Goal: Information Seeking & Learning: Learn about a topic

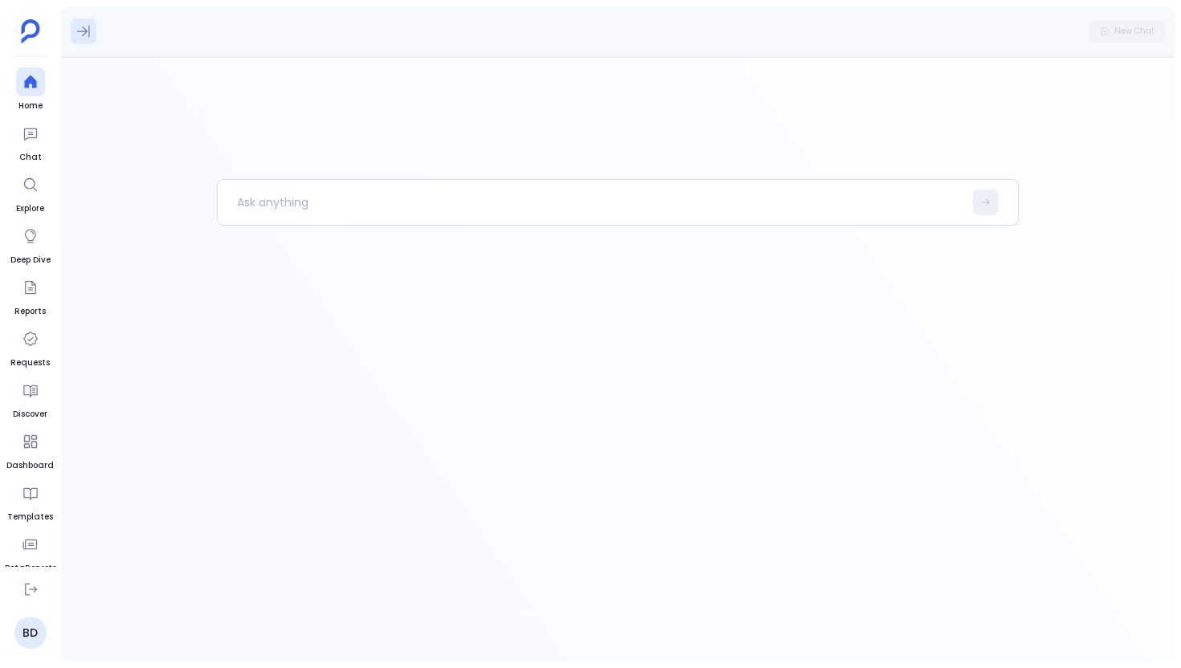
click at [96, 27] on button at bounding box center [84, 31] width 26 height 26
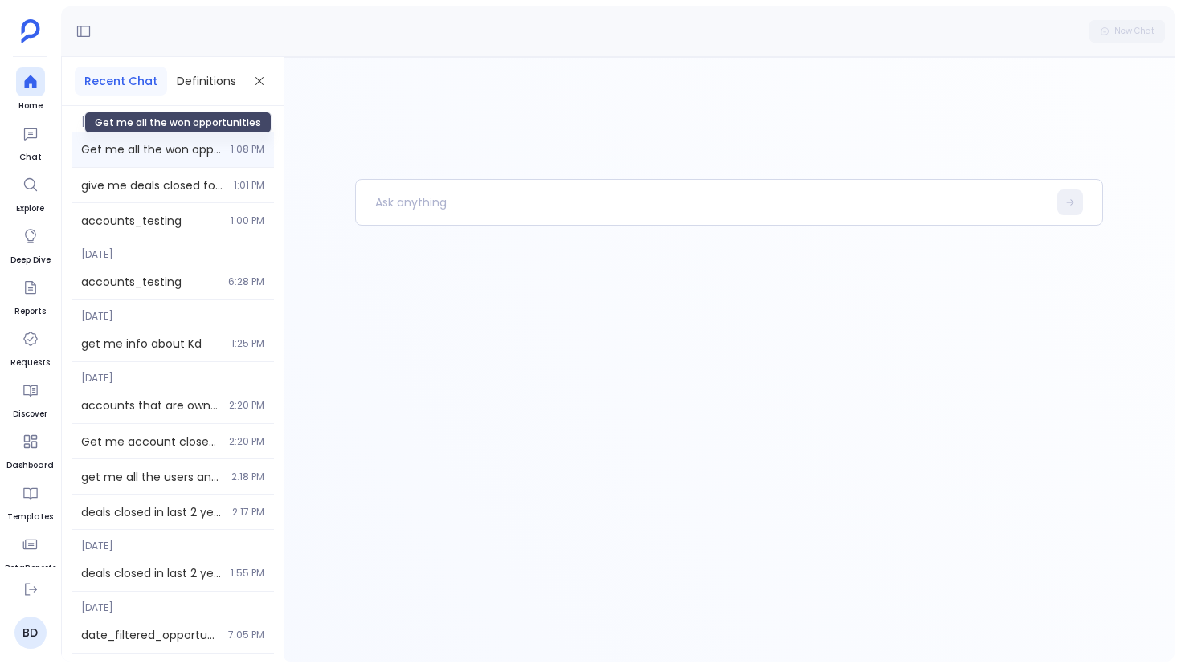
click at [199, 157] on span "Get me all the won opportunities" at bounding box center [151, 149] width 140 height 16
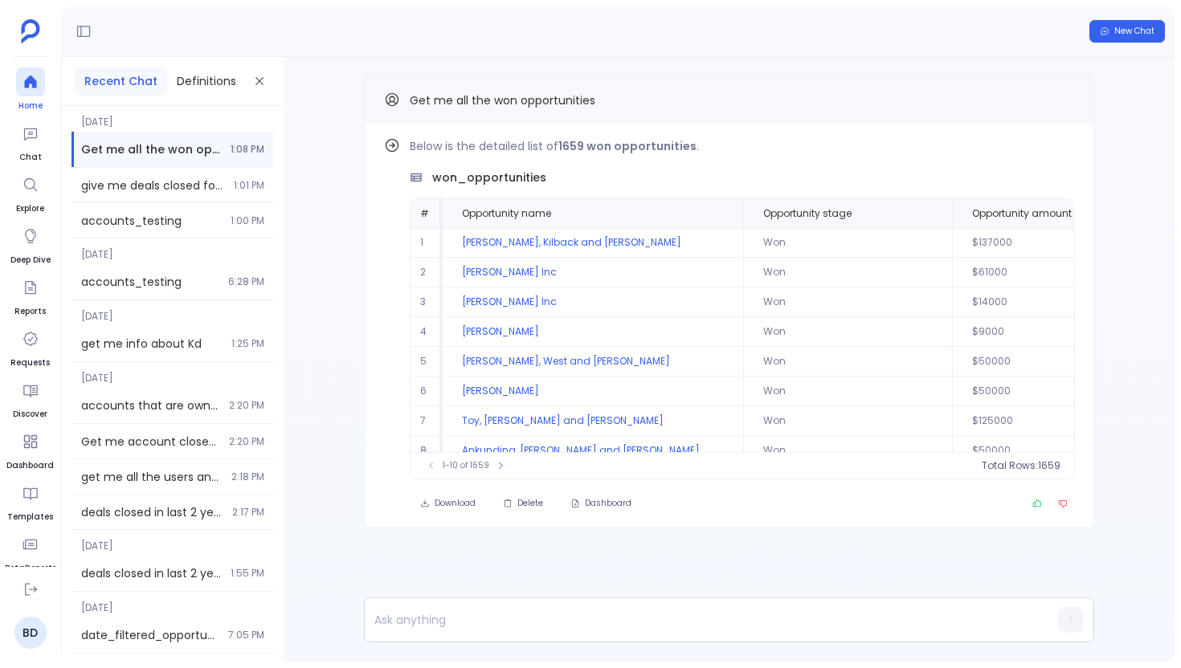
click at [25, 74] on icon at bounding box center [30, 82] width 16 height 16
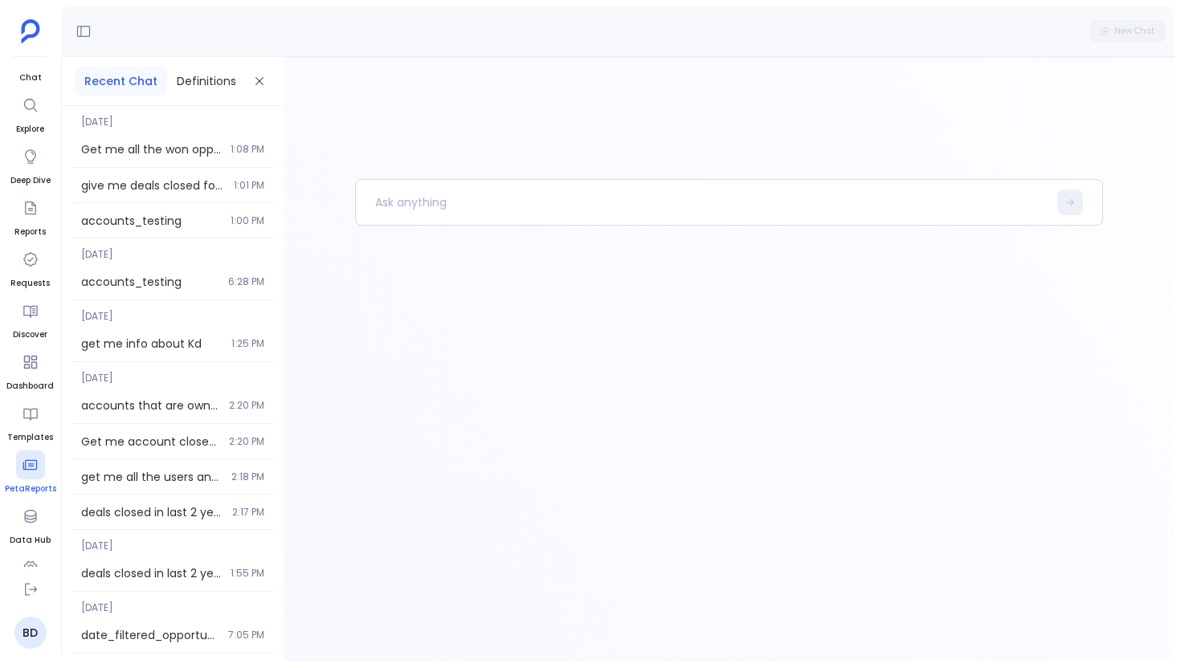
scroll to position [111, 0]
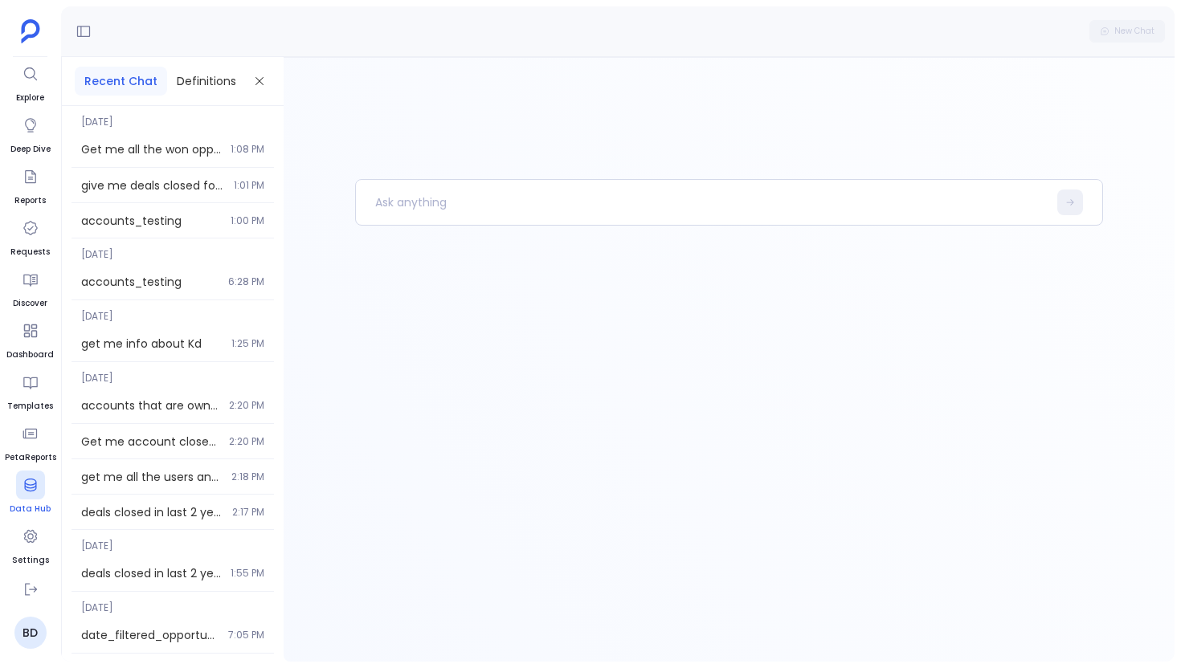
click at [22, 493] on div at bounding box center [30, 485] width 29 height 29
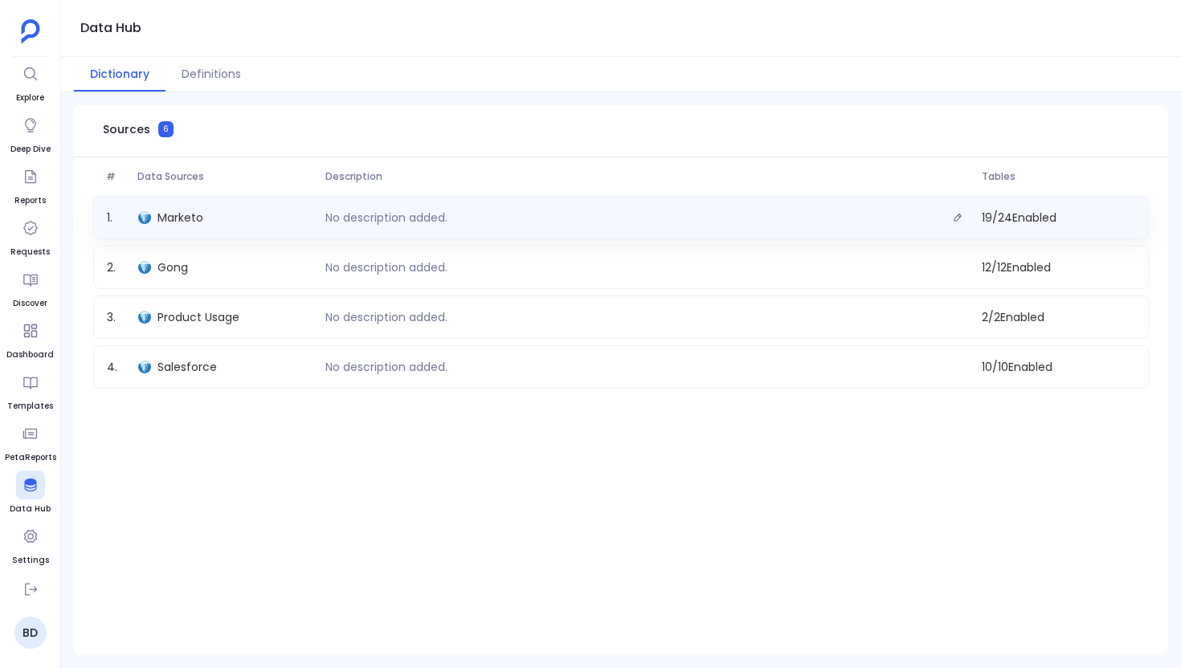
click at [253, 218] on div "Marketo" at bounding box center [225, 217] width 187 height 22
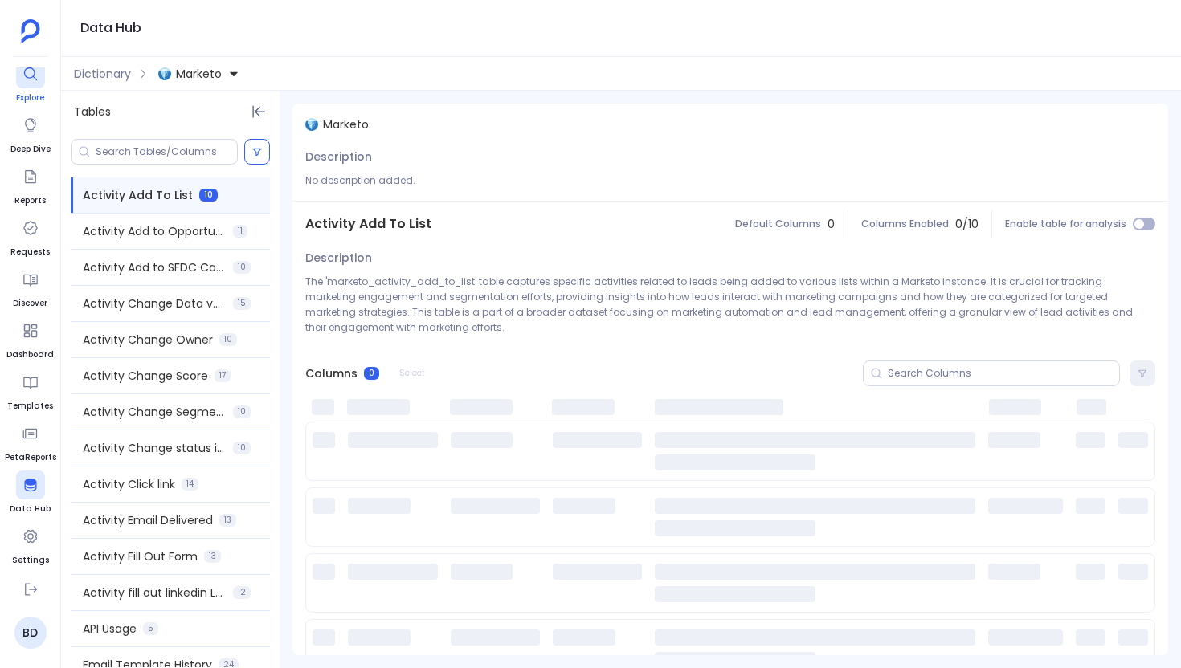
click at [42, 95] on span "Explore" at bounding box center [30, 98] width 29 height 13
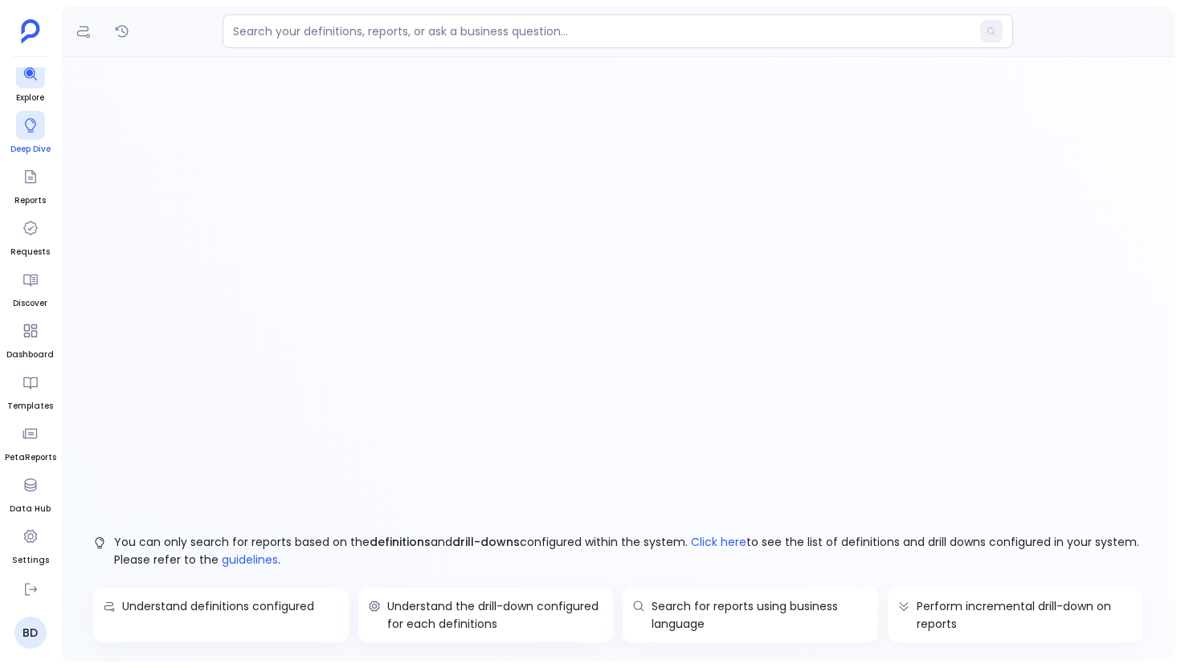
click at [28, 146] on span "Deep Dive" at bounding box center [30, 149] width 40 height 13
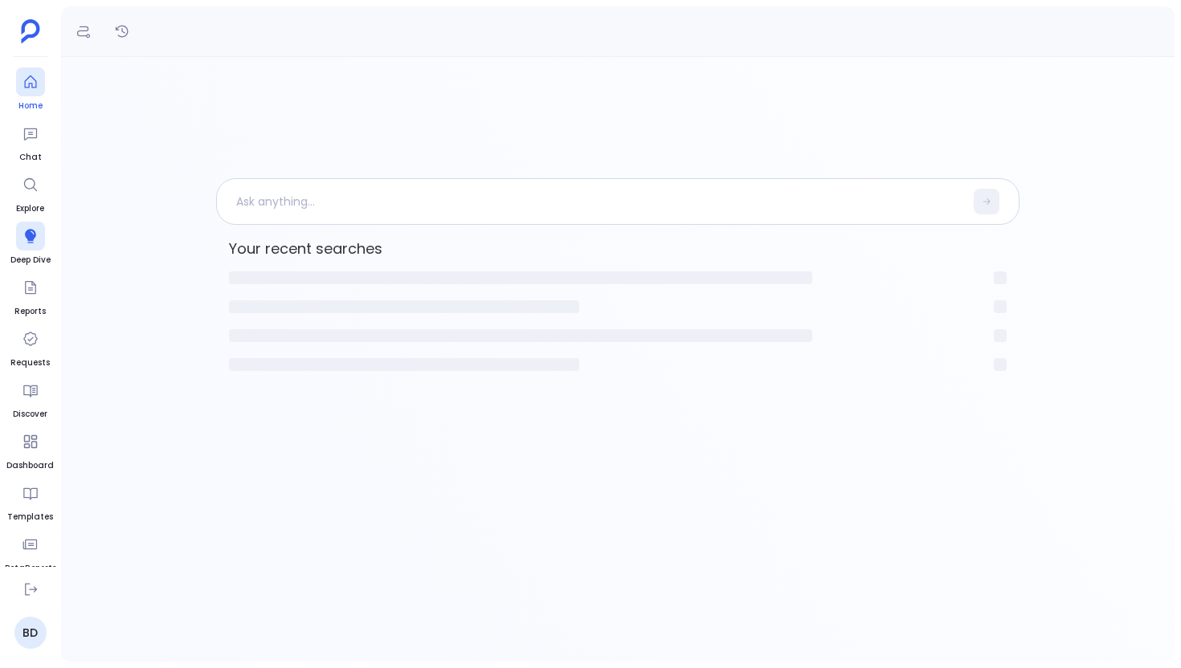
click at [40, 100] on span "Home" at bounding box center [30, 106] width 29 height 13
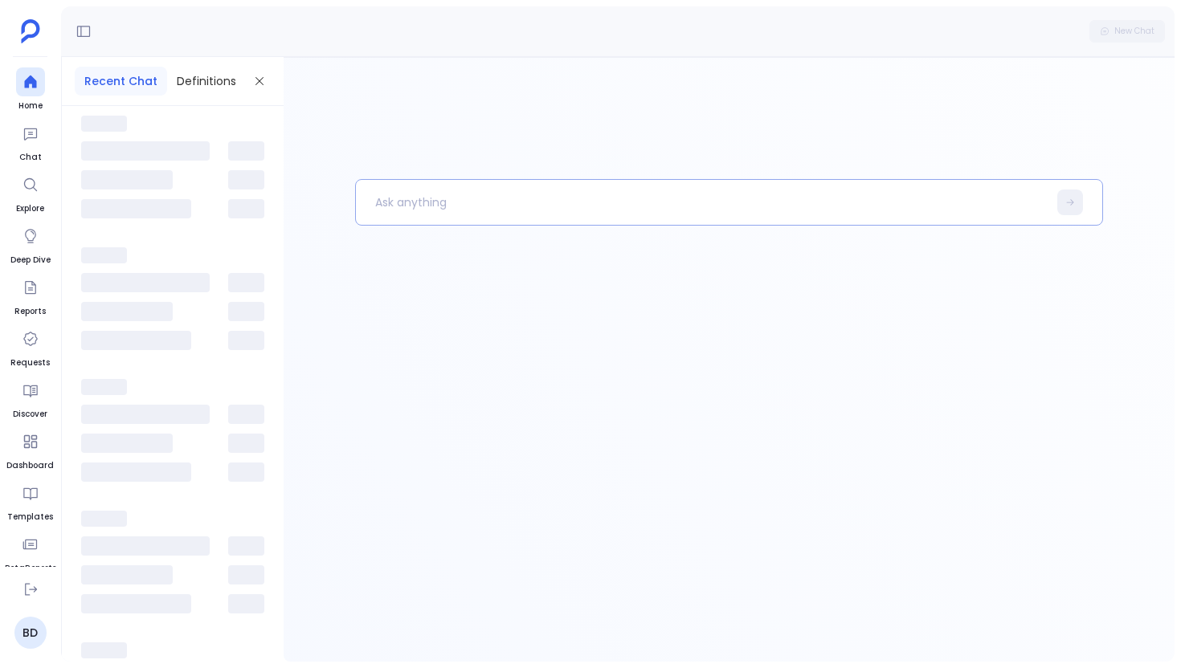
click at [394, 186] on p at bounding box center [702, 203] width 692 height 42
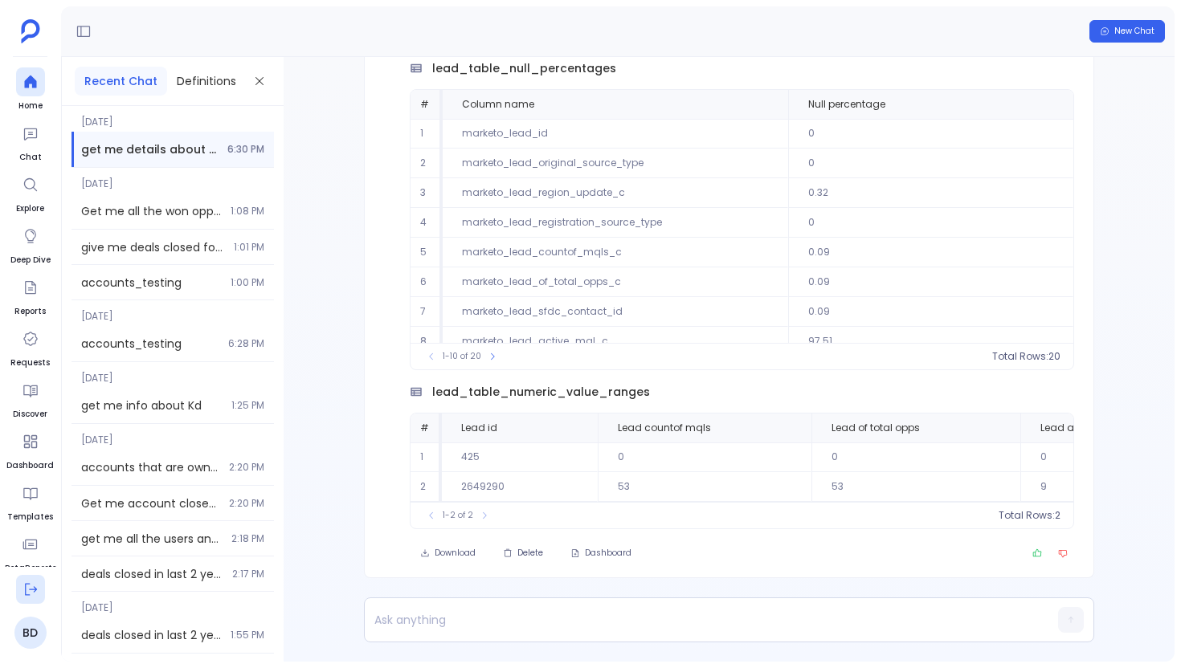
click at [29, 593] on icon at bounding box center [30, 590] width 16 height 16
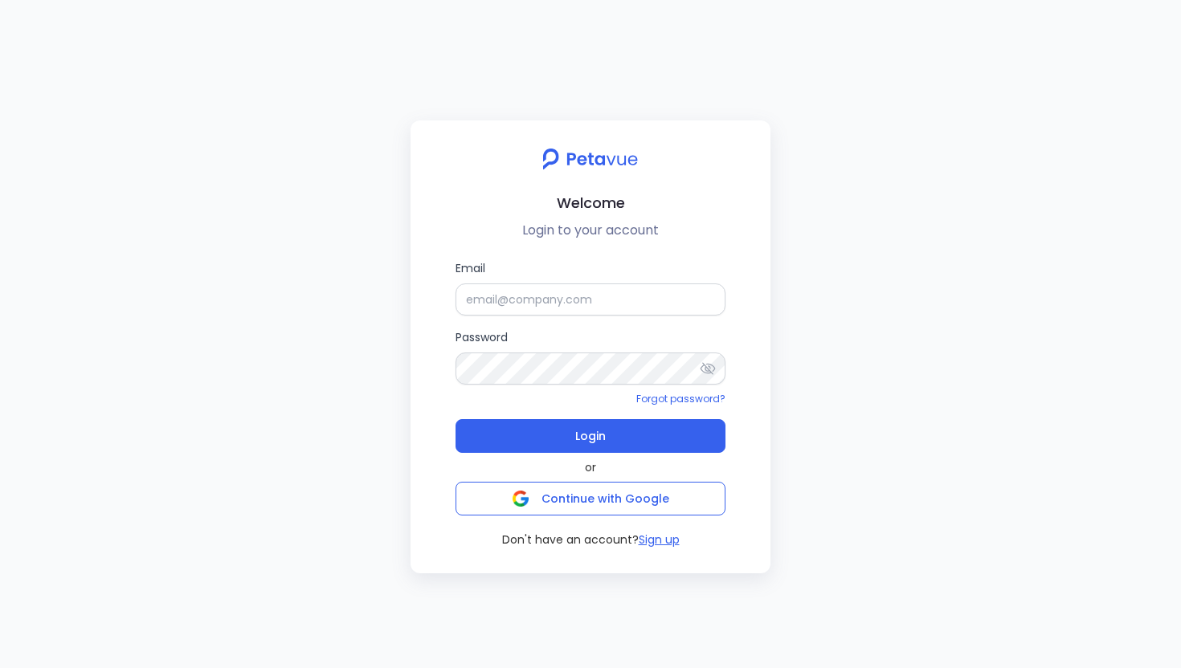
click at [254, 329] on div "Welcome Login to your account Email Password Forgot password? Login or Continue…" at bounding box center [590, 334] width 1181 height 668
click at [497, 288] on input "Email" at bounding box center [591, 300] width 270 height 32
type input "[EMAIL_ADDRESS][DOMAIN_NAME]"
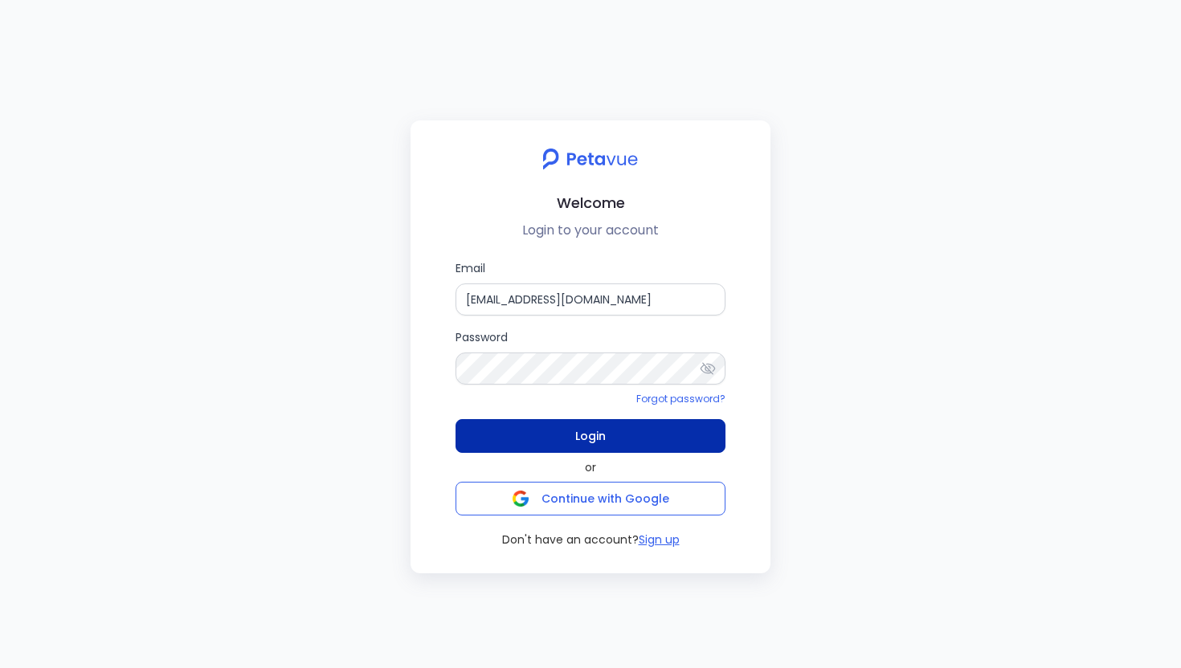
click at [631, 430] on button "Login" at bounding box center [591, 436] width 270 height 34
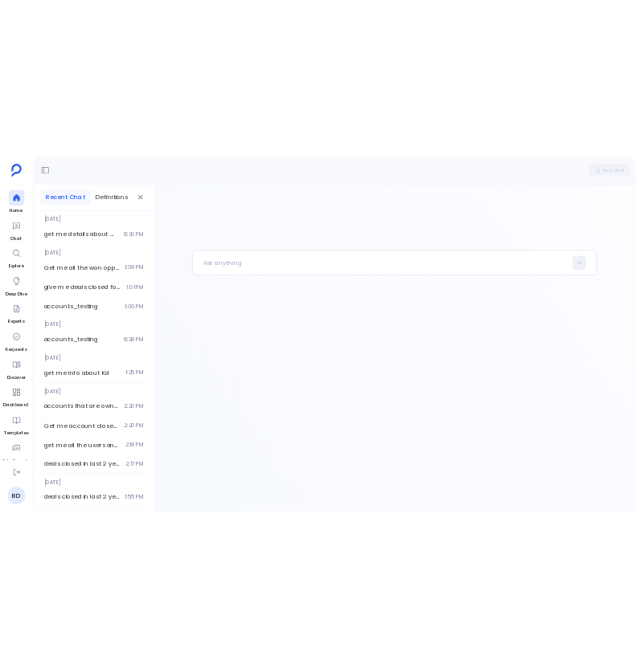
scroll to position [111, 0]
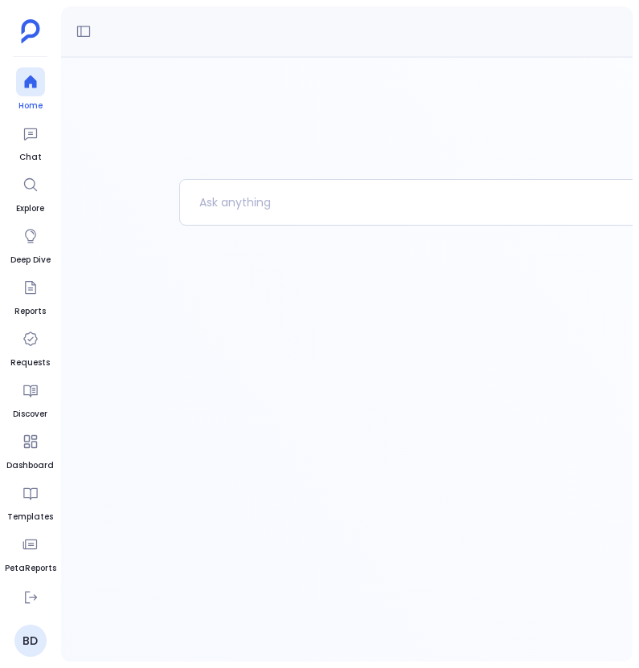
click at [33, 83] on icon at bounding box center [30, 82] width 12 height 13
click at [79, 27] on icon at bounding box center [84, 31] width 16 height 16
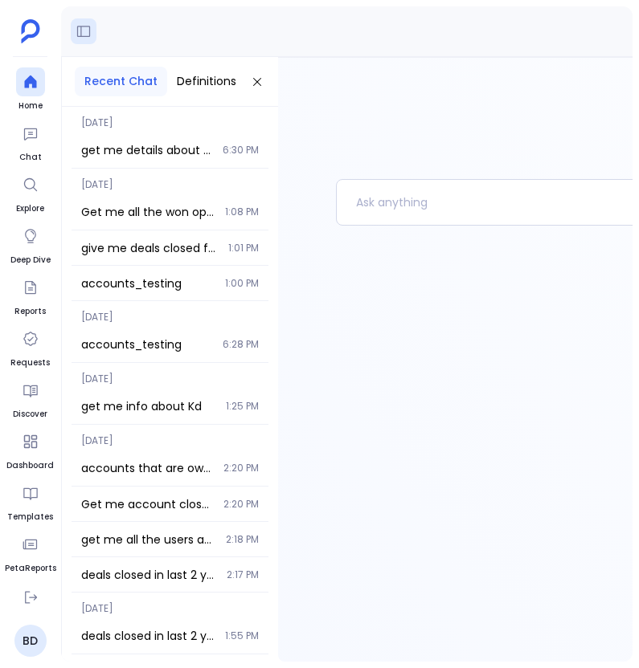
click at [183, 136] on div "get me details about marketo data source 6:30 PM" at bounding box center [170, 150] width 197 height 35
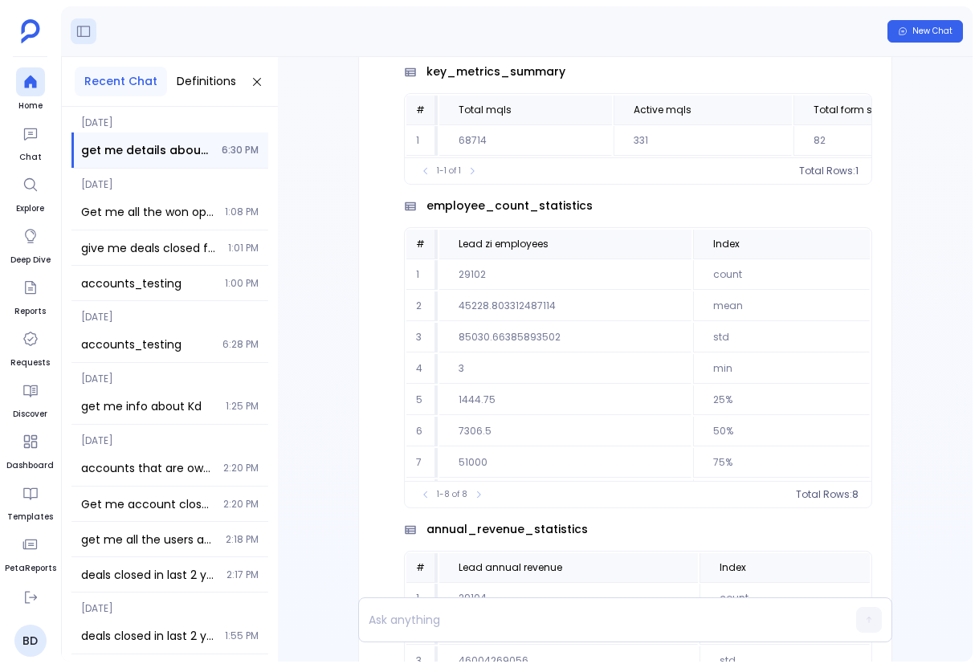
scroll to position [-2316, 0]
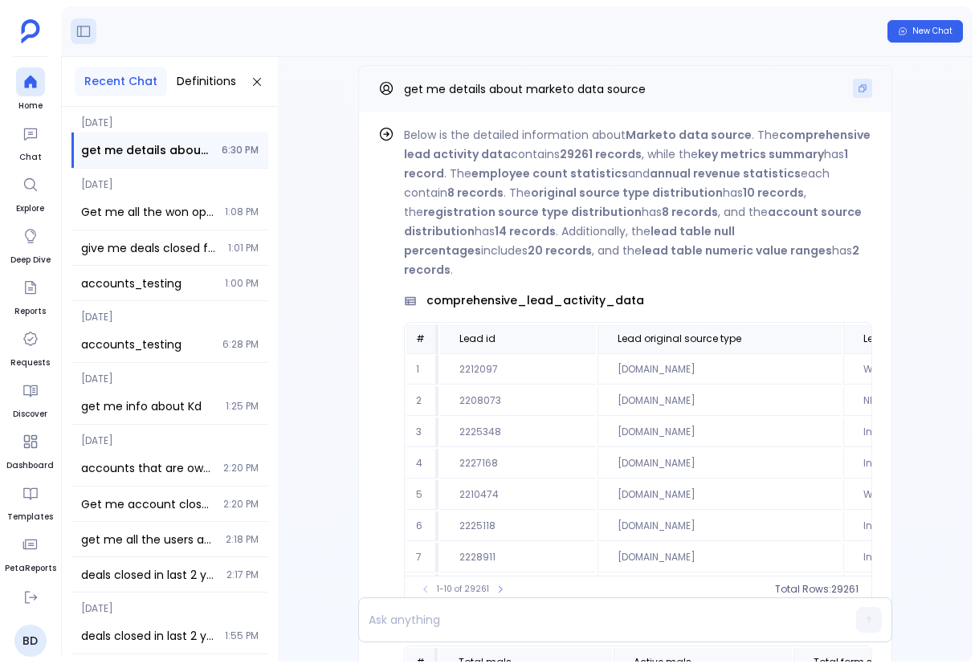
click at [638, 98] on button "Copy" at bounding box center [862, 88] width 19 height 19
click at [31, 76] on icon at bounding box center [30, 82] width 12 height 13
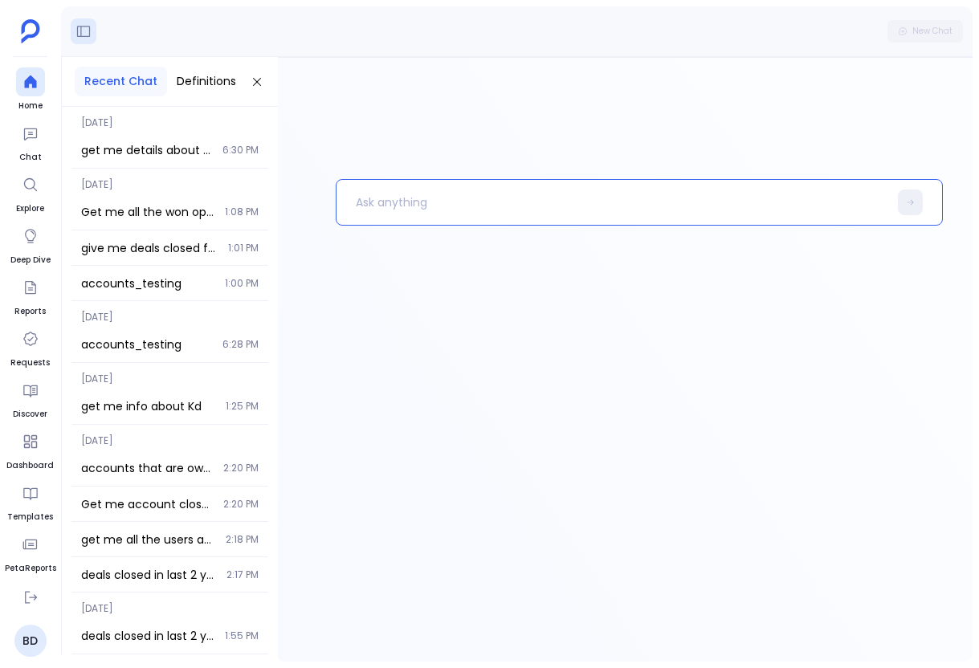
click at [435, 208] on p at bounding box center [613, 203] width 552 height 42
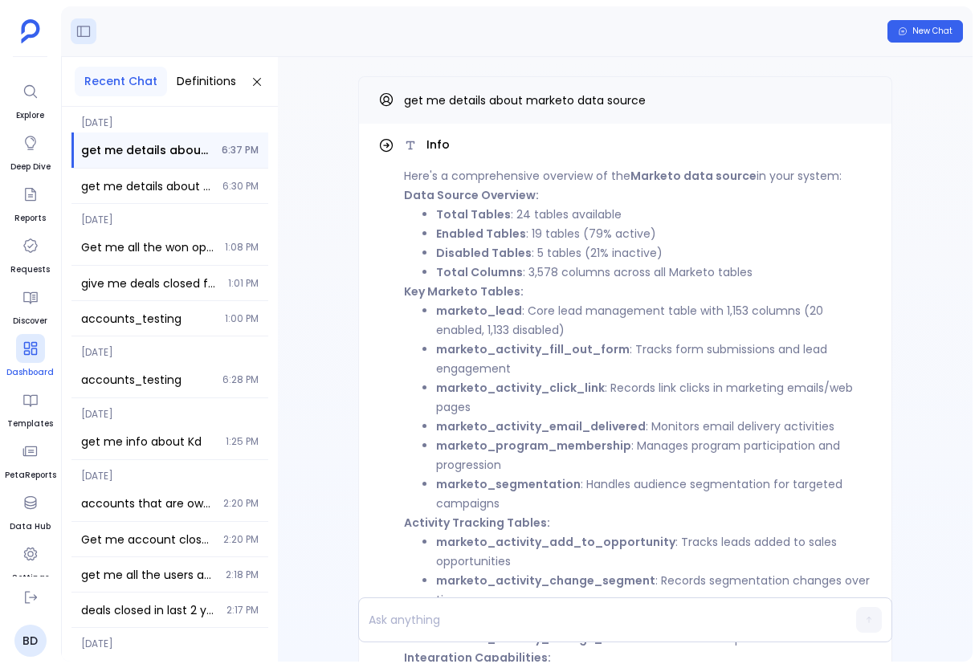
scroll to position [101, 0]
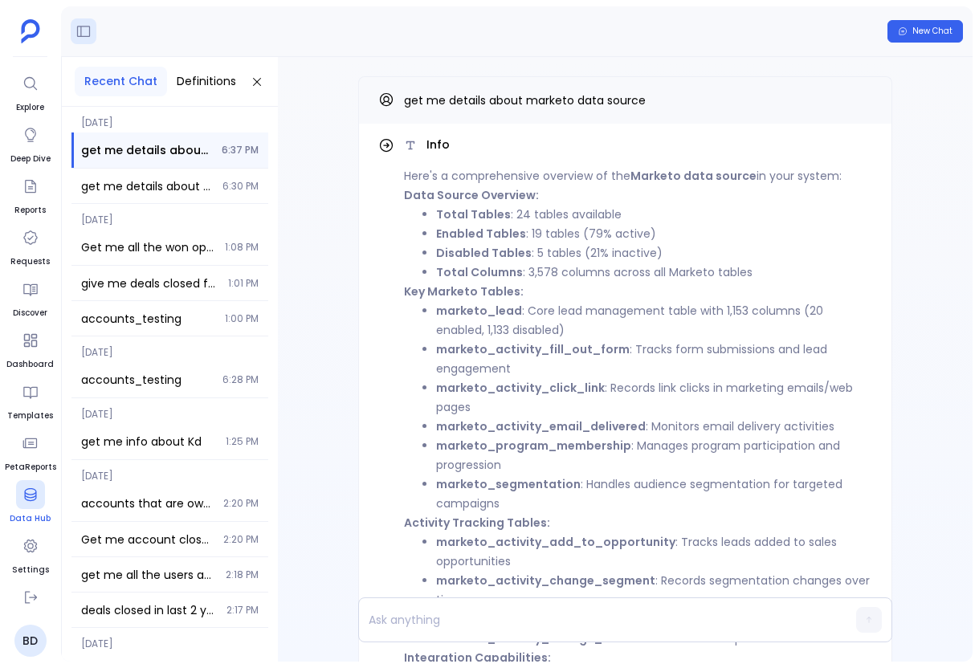
click at [31, 509] on link "Data Hub" at bounding box center [30, 502] width 41 height 45
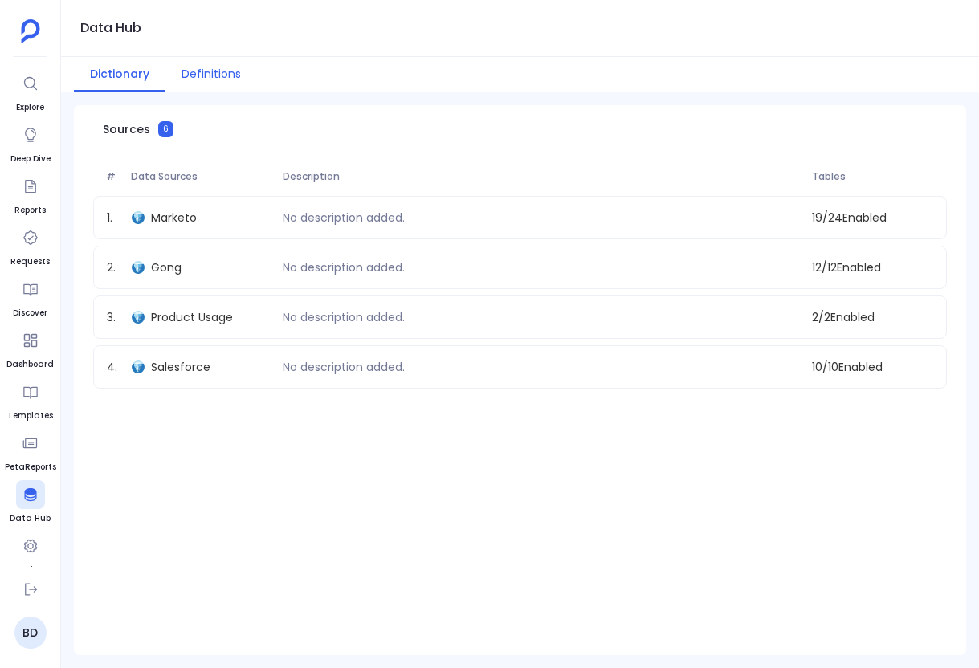
click at [199, 77] on button "Definitions" at bounding box center [212, 74] width 92 height 35
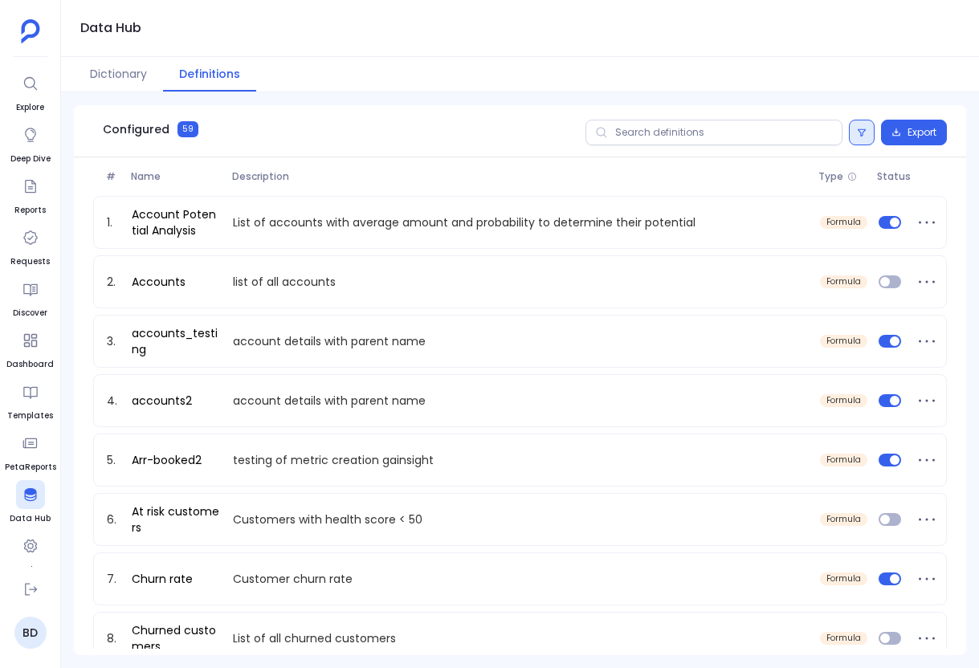
click at [638, 139] on button at bounding box center [862, 133] width 26 height 26
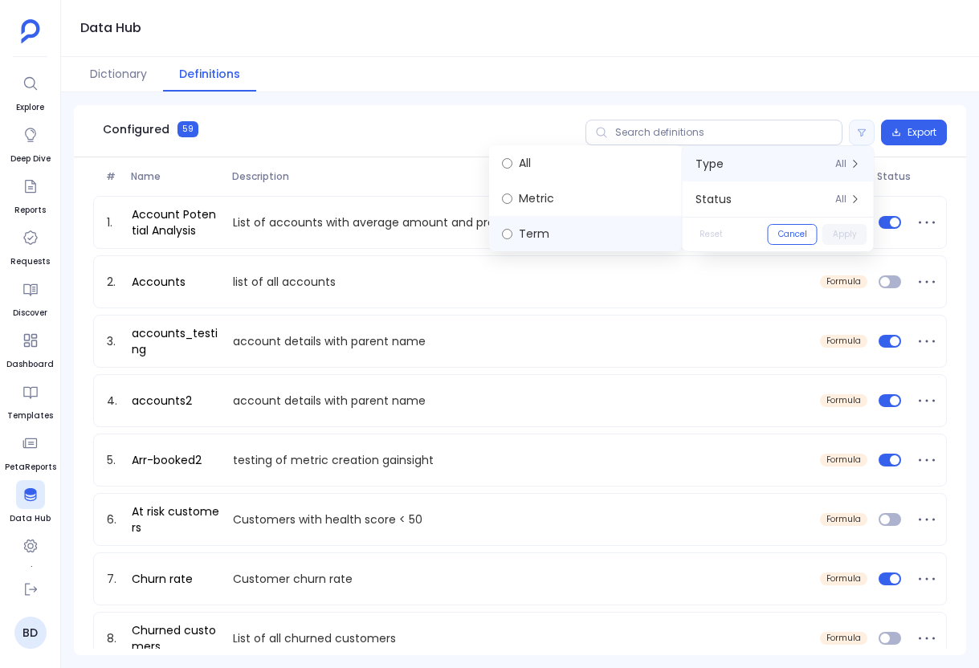
click at [562, 219] on label "Term" at bounding box center [585, 233] width 193 height 35
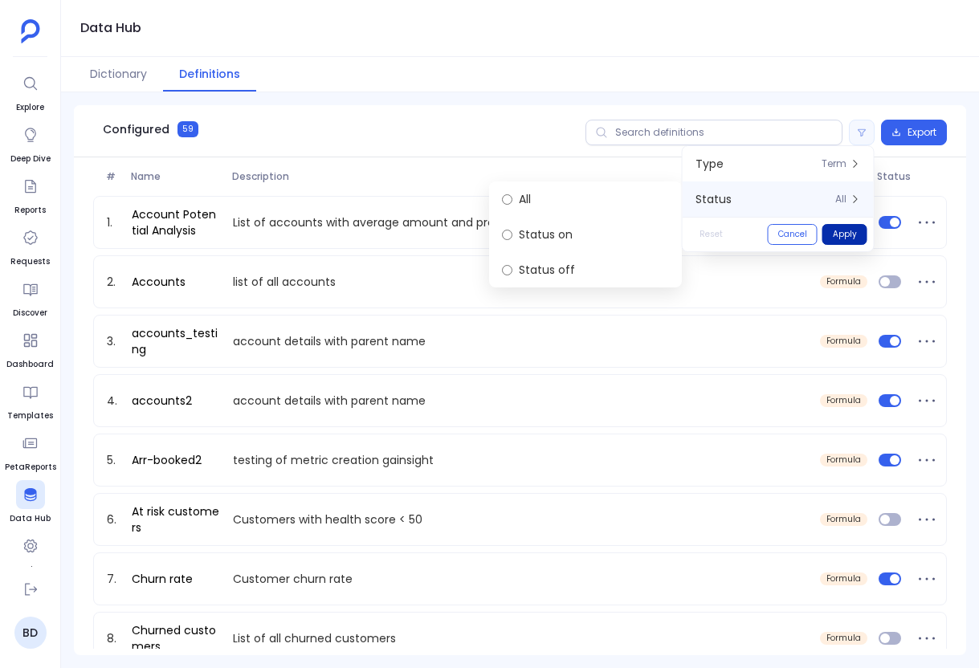
click at [638, 233] on button "Apply" at bounding box center [845, 234] width 45 height 21
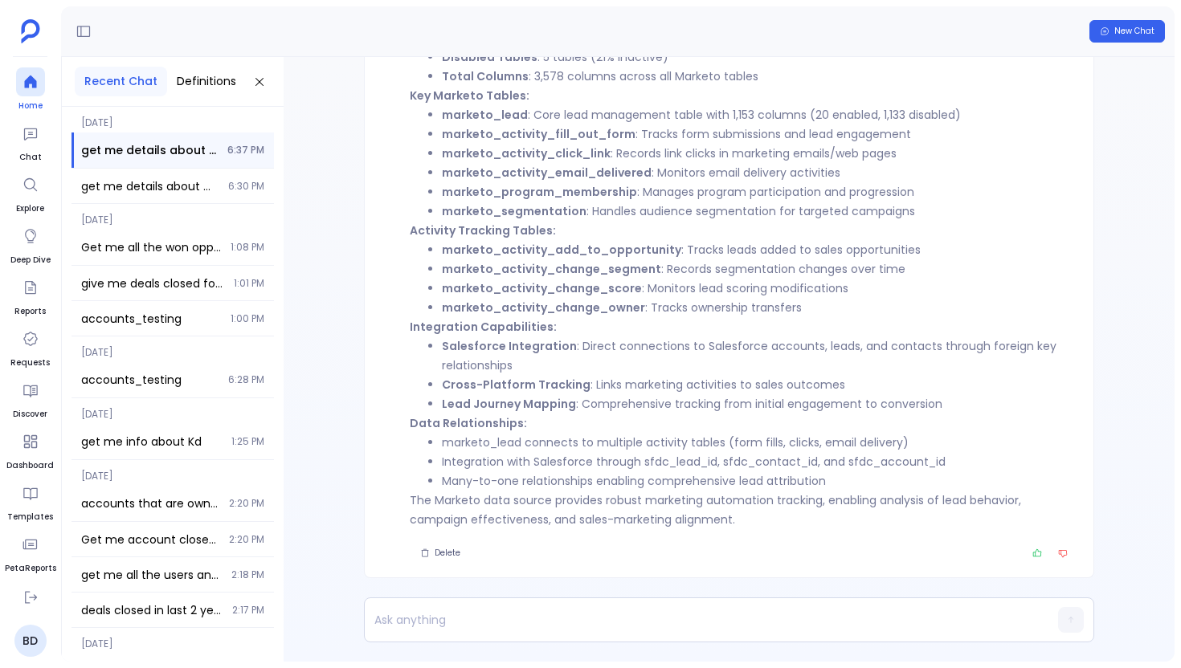
click at [38, 92] on div at bounding box center [30, 81] width 29 height 29
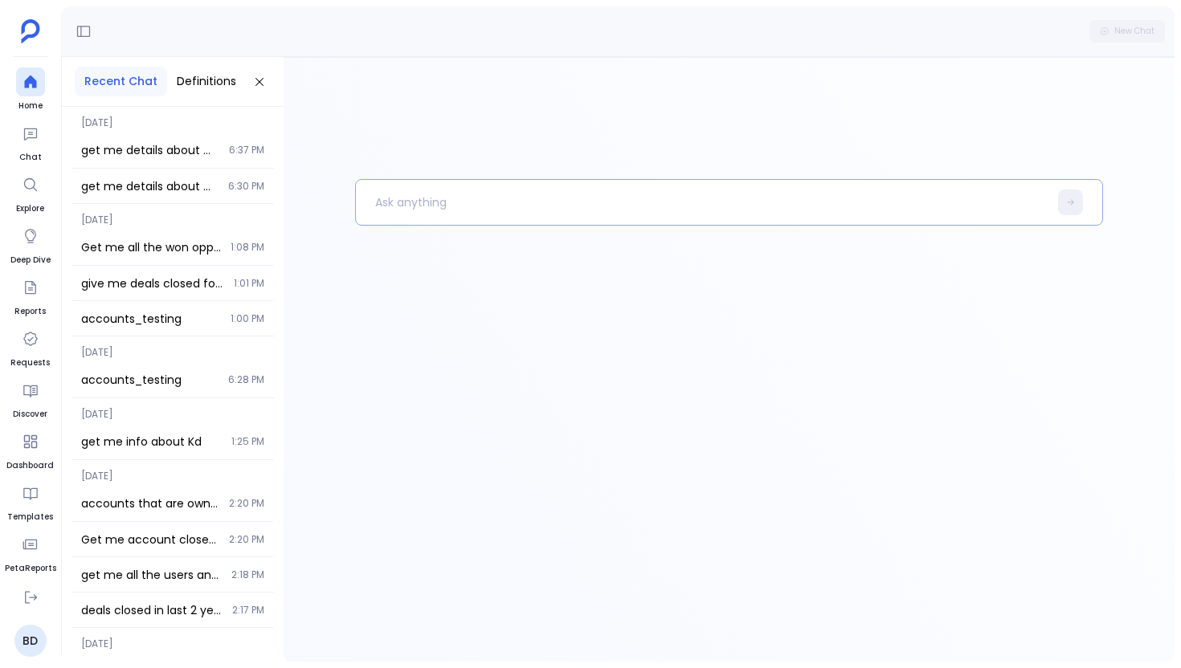
click at [464, 206] on p at bounding box center [702, 203] width 693 height 42
